Goal: Complete application form

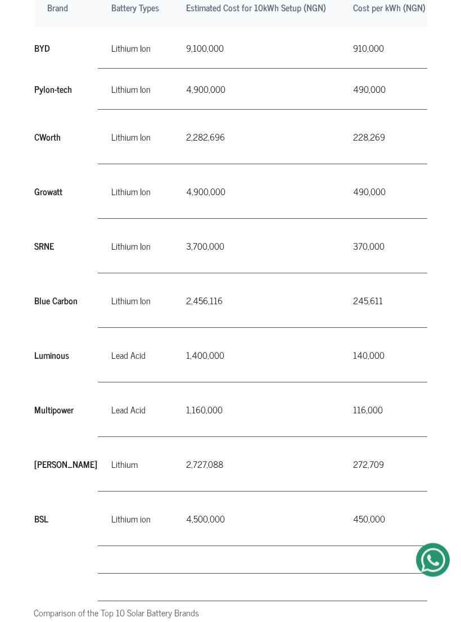
scroll to position [999, 0]
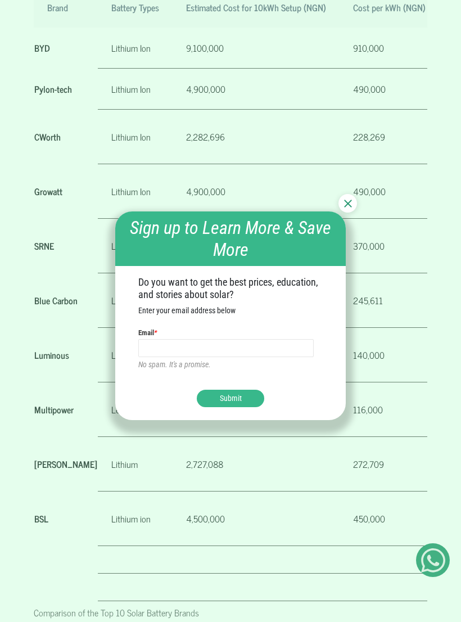
click at [162, 357] on input "text" at bounding box center [226, 348] width 176 height 18
type input "[EMAIL_ADDRESS][DOMAIN_NAME]"
click at [235, 407] on button "Submit" at bounding box center [231, 398] width 68 height 17
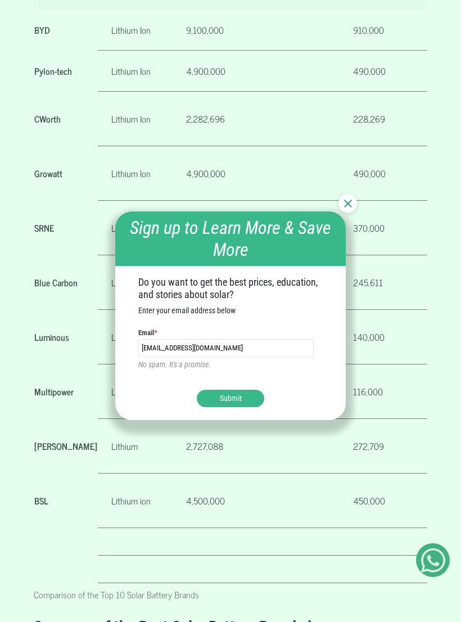
click at [236, 406] on button "Submit" at bounding box center [231, 398] width 68 height 17
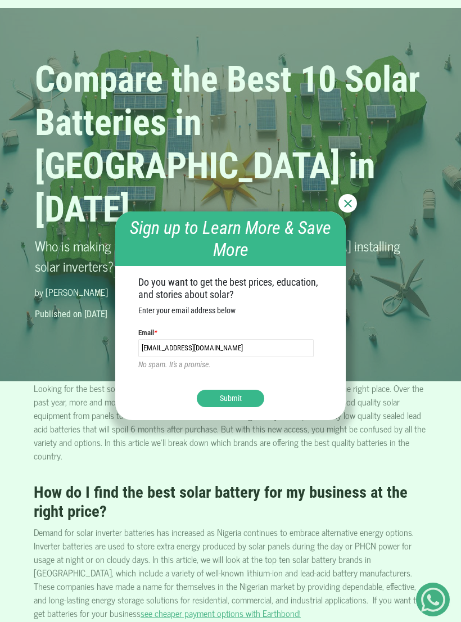
click at [351, 208] on img at bounding box center [348, 204] width 8 height 8
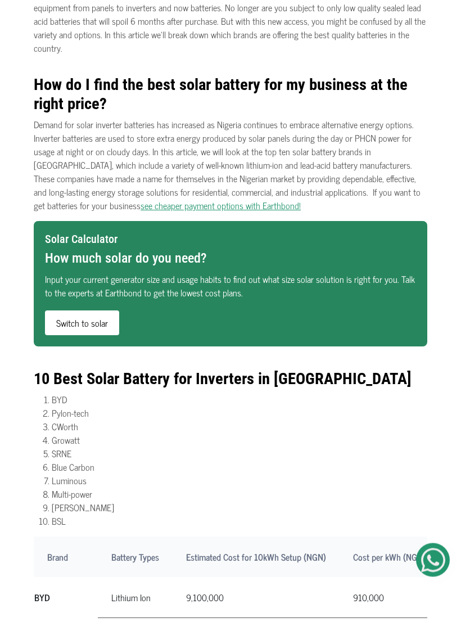
scroll to position [443, 0]
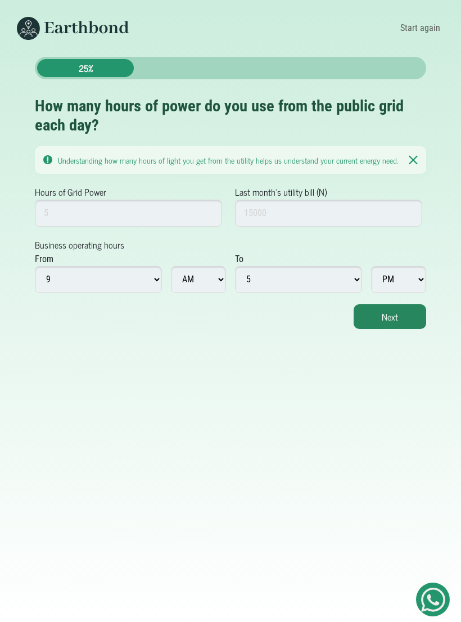
click at [390, 321] on button "Next" at bounding box center [390, 316] width 73 height 25
type input "2"
type input "15"
click at [159, 289] on select "1 2 3 4 5 6 7 8 9 10 11 12" at bounding box center [98, 279] width 127 height 27
click at [160, 288] on select "1 2 3 4 5 6 7 8 9 10 11 12" at bounding box center [98, 279] width 127 height 27
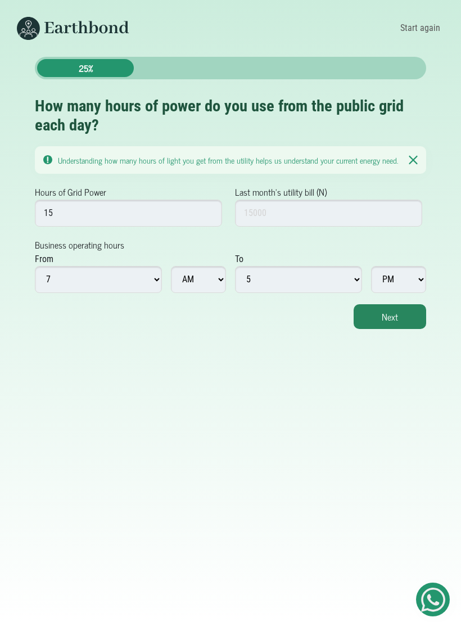
select select "12"
